Goal: Task Accomplishment & Management: Use online tool/utility

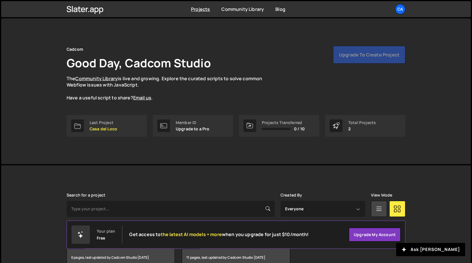
scroll to position [32, 0]
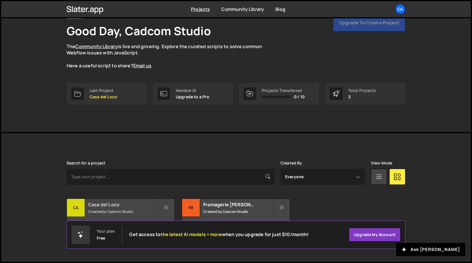
click at [111, 204] on h2 "Casa del Loco" at bounding box center [122, 205] width 69 height 6
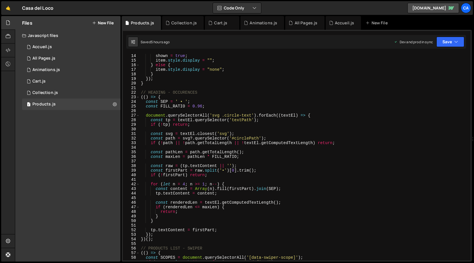
scroll to position [71, 0]
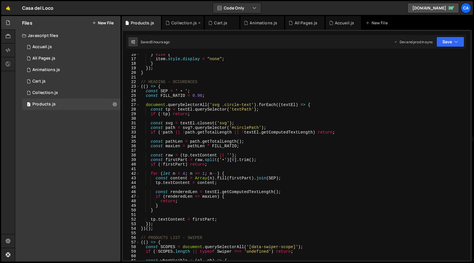
click at [184, 24] on div "Collection.js" at bounding box center [184, 23] width 26 height 6
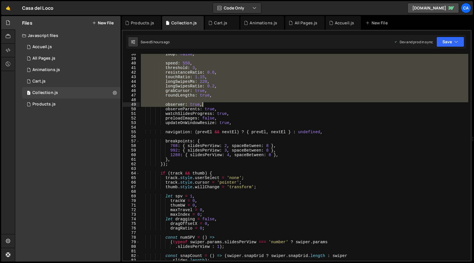
scroll to position [204, 0]
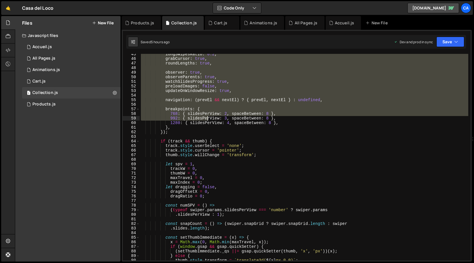
drag, startPoint x: 141, startPoint y: 56, endPoint x: 206, endPoint y: 118, distance: 89.9
click at [206, 118] on div "longSwipesRatio : 0.2 , grabCursor : true , roundLengths : true , observer : tr…" at bounding box center [304, 160] width 329 height 216
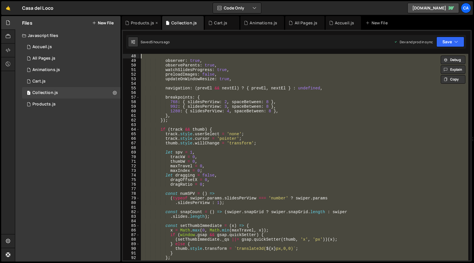
scroll to position [0, 0]
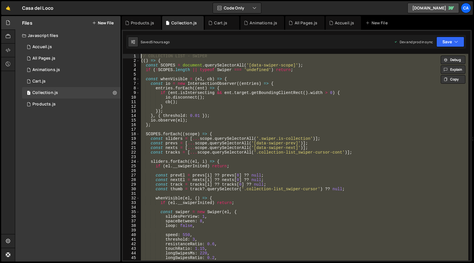
drag, startPoint x: 156, startPoint y: 230, endPoint x: 135, endPoint y: 33, distance: 198.3
click at [135, 33] on div "XXXXXXXXXXXXXXXXXXXXXXXXXXXXXXXXXXXXXXXXXXXXXXXXXXXXXXXXXXXXXXXXXXXXXXXXXXXXXXX…" at bounding box center [297, 146] width 350 height 232
type textarea "};"
click at [186, 127] on div "// COLLECTION LIST - SWIPER (( ) => { const SCOPES = document . querySelectorAl…" at bounding box center [304, 162] width 329 height 216
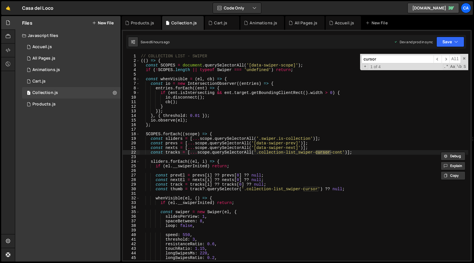
scroll to position [5, 0]
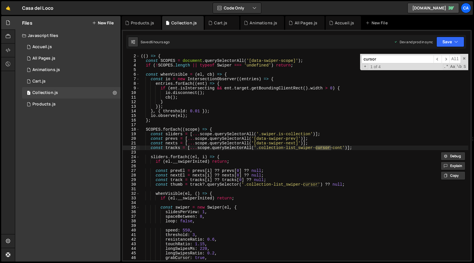
type input "cursor"
click at [137, 23] on div "Products.js" at bounding box center [142, 23] width 23 height 6
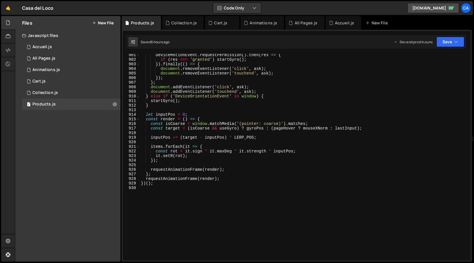
scroll to position [4165, 0]
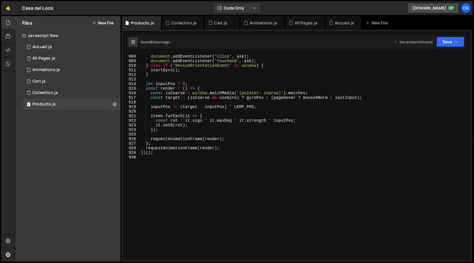
click at [182, 166] on div "} ; document . addEventListener ( 'click' , ask ) ; document . addEventListener…" at bounding box center [304, 158] width 329 height 216
type textarea "//SWIPER - MODAL"
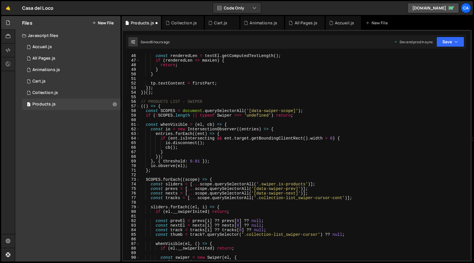
scroll to position [207, 0]
click at [176, 21] on div "Collection.js" at bounding box center [184, 23] width 26 height 6
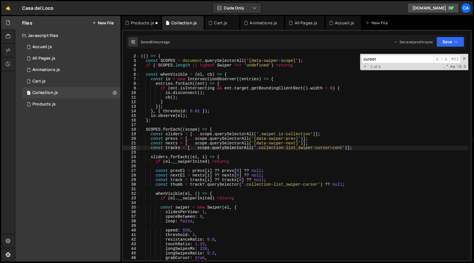
scroll to position [0, 0]
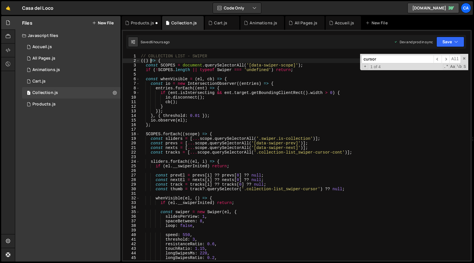
click at [150, 60] on div "// COLLECTION LIST - SWIPER (( ) => { const SCOPES = document . querySelectorAl…" at bounding box center [304, 162] width 329 height 216
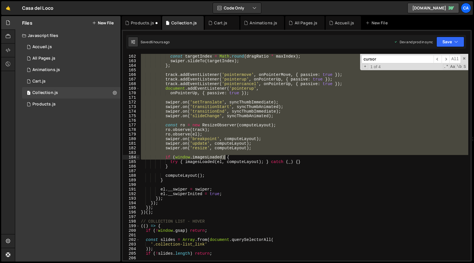
scroll to position [750, 0]
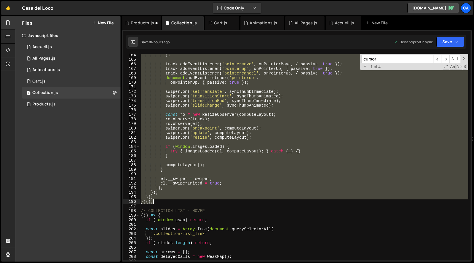
drag, startPoint x: 141, startPoint y: 55, endPoint x: 158, endPoint y: 202, distance: 147.8
click at [158, 202] on div "} ; track . addEventListener ( 'pointermove' , onPointerMove , { passive : true…" at bounding box center [304, 161] width 329 height 216
type textarea "}); })();"
click at [142, 21] on div "Products.js" at bounding box center [142, 23] width 23 height 6
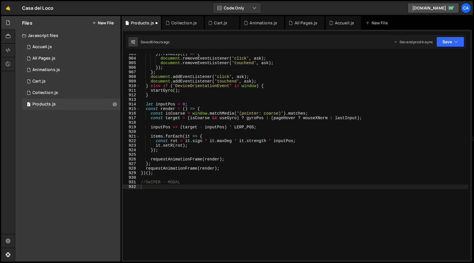
scroll to position [4155, 0]
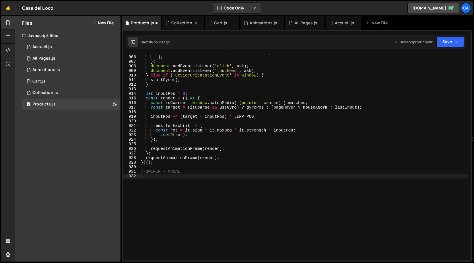
click at [169, 176] on div "document . removeEventListener ( 'touchend' , ask ) ; }) ; } ; document . addEv…" at bounding box center [304, 158] width 329 height 216
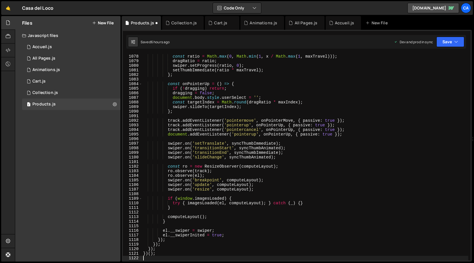
click at [449, 49] on div "XXXXXXXXXXXXXXXXXXXXXXXXXXXXXXXXXXXXXXXXXXXXXXXXXXXXXXXXXXXXXXXXXXXXXXXXXXXXXXX…" at bounding box center [297, 146] width 350 height 232
click at [449, 43] on button "Save" at bounding box center [451, 42] width 28 height 10
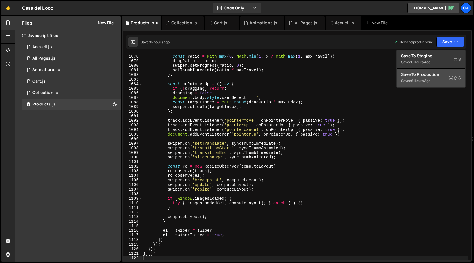
click at [425, 78] on div "6 hours ago" at bounding box center [420, 80] width 19 height 5
